Goal: Share content

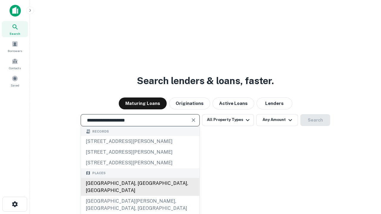
click at [140, 196] on div "[GEOGRAPHIC_DATA], [GEOGRAPHIC_DATA], [GEOGRAPHIC_DATA]" at bounding box center [140, 187] width 119 height 18
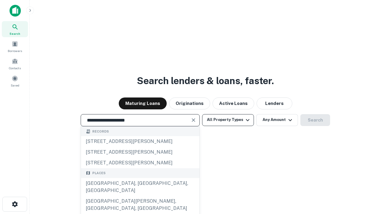
click at [228, 120] on button "All Property Types" at bounding box center [228, 120] width 52 height 12
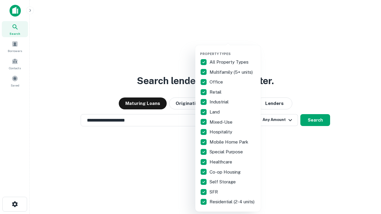
type input "**********"
click at [233, 50] on button "button" at bounding box center [233, 50] width 66 height 0
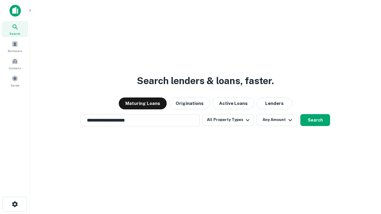
scroll to position [9, 0]
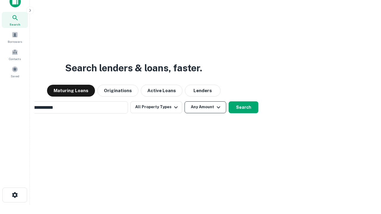
click at [185, 102] on button "Any Amount" at bounding box center [206, 108] width 42 height 12
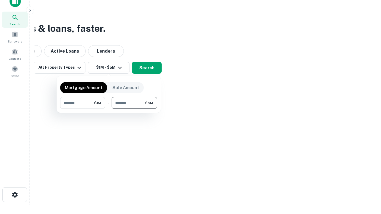
type input "*******"
click at [109, 109] on button "button" at bounding box center [108, 109] width 97 height 0
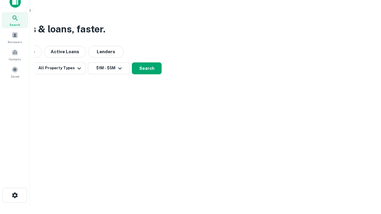
scroll to position [4, 110]
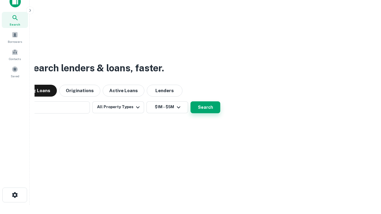
click at [191, 102] on button "Search" at bounding box center [206, 108] width 30 height 12
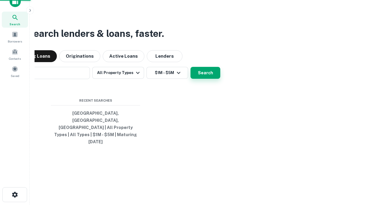
scroll to position [16, 169]
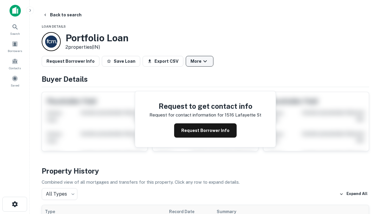
click at [200, 61] on button "More" at bounding box center [200, 61] width 28 height 11
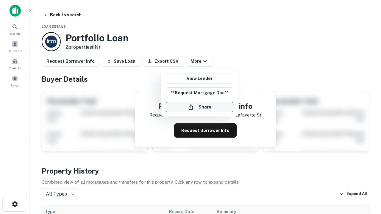
click at [200, 107] on button "Share" at bounding box center [200, 107] width 68 height 11
